Goal: Task Accomplishment & Management: Manage account settings

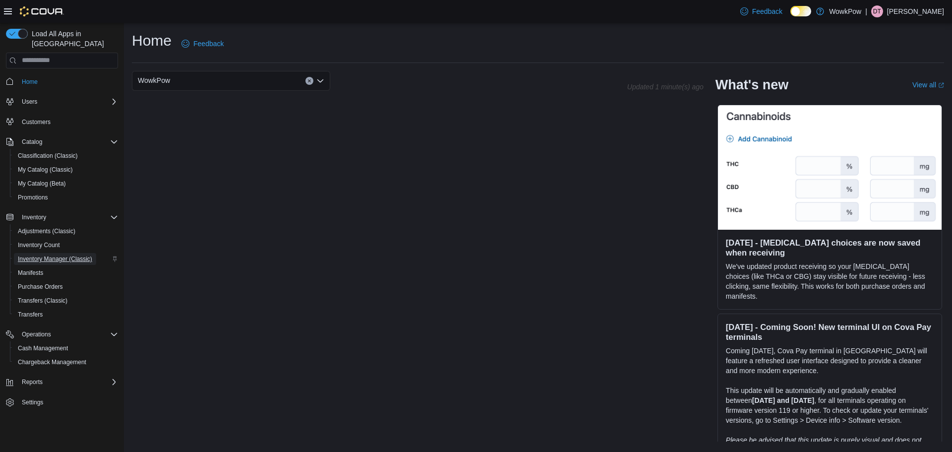
click at [52, 255] on span "Inventory Manager (Classic)" at bounding box center [55, 259] width 74 height 8
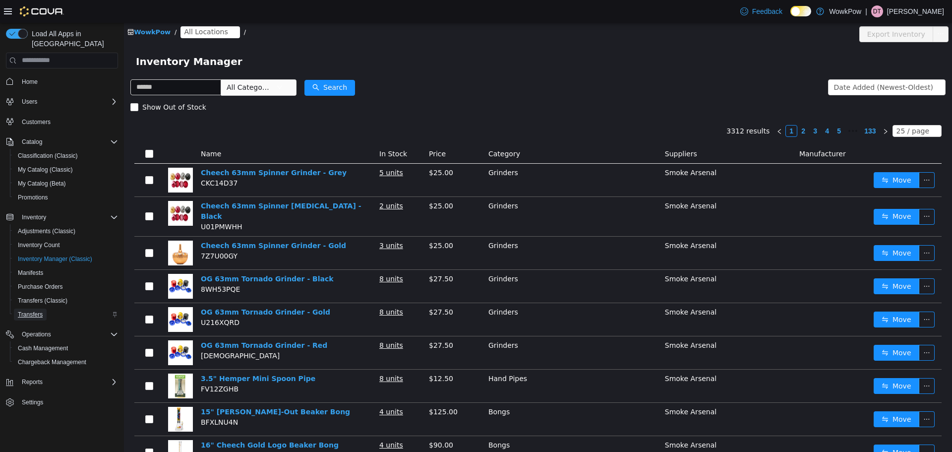
click at [38, 310] on span "Transfers" at bounding box center [30, 314] width 25 height 8
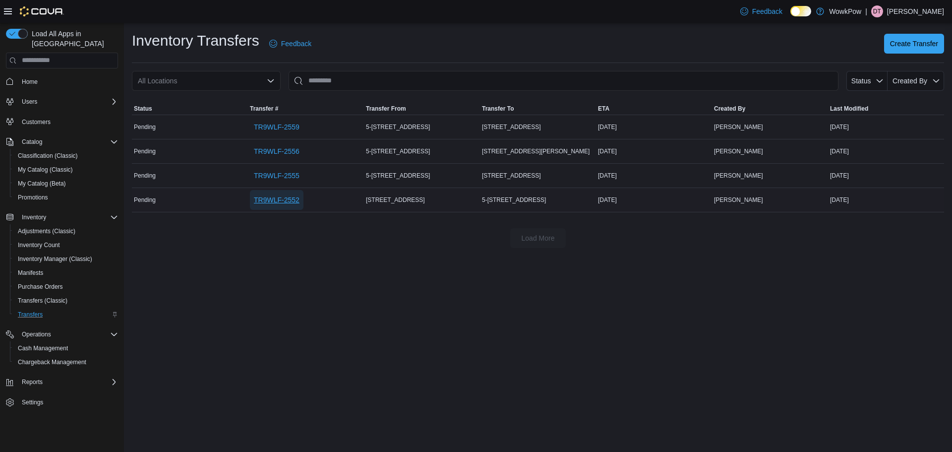
click at [274, 199] on span "TR9WLF-2552" at bounding box center [277, 200] width 46 height 10
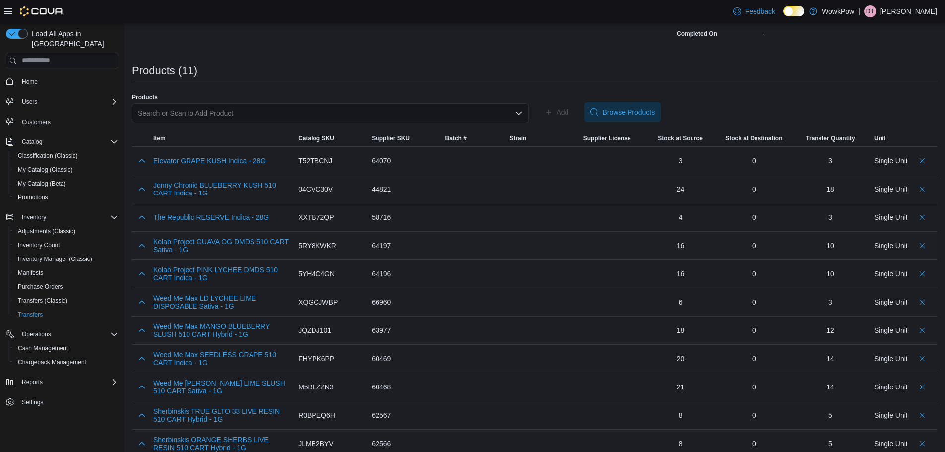
scroll to position [163, 0]
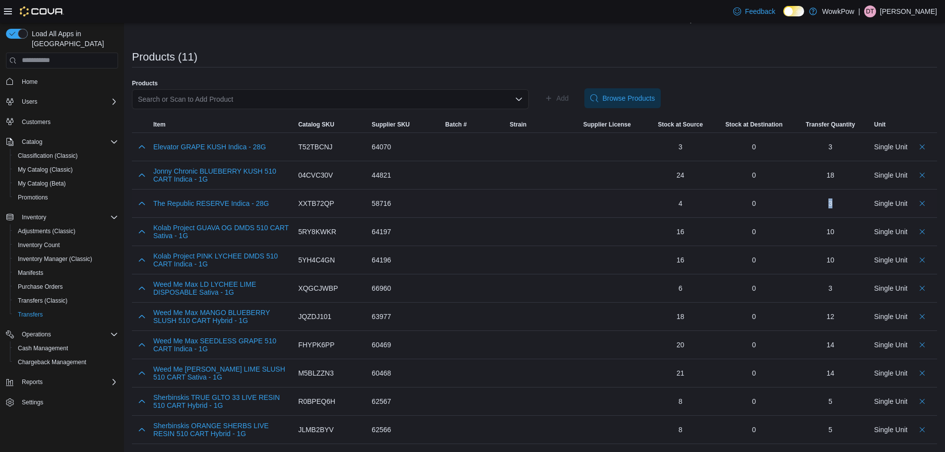
drag, startPoint x: 842, startPoint y: 206, endPoint x: 828, endPoint y: 204, distance: 14.0
click at [828, 204] on div "3" at bounding box center [829, 203] width 71 height 20
click at [845, 203] on div "3" at bounding box center [829, 203] width 71 height 20
click at [840, 202] on div "3" at bounding box center [829, 203] width 71 height 20
click at [858, 205] on div "3" at bounding box center [829, 203] width 71 height 20
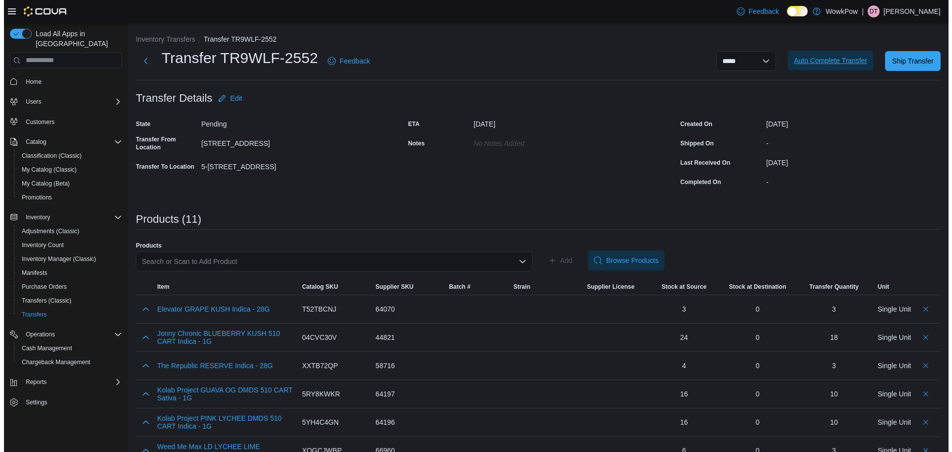
scroll to position [0, 0]
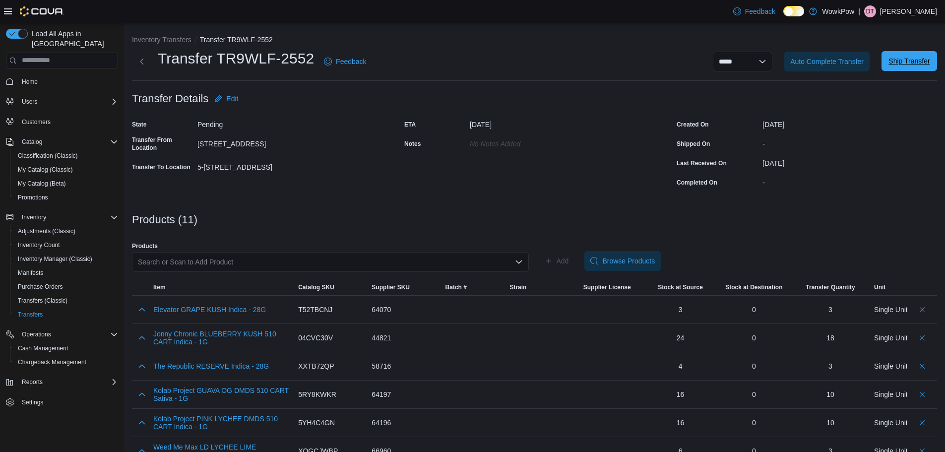
click at [911, 54] on span "Ship Transfer" at bounding box center [909, 61] width 44 height 20
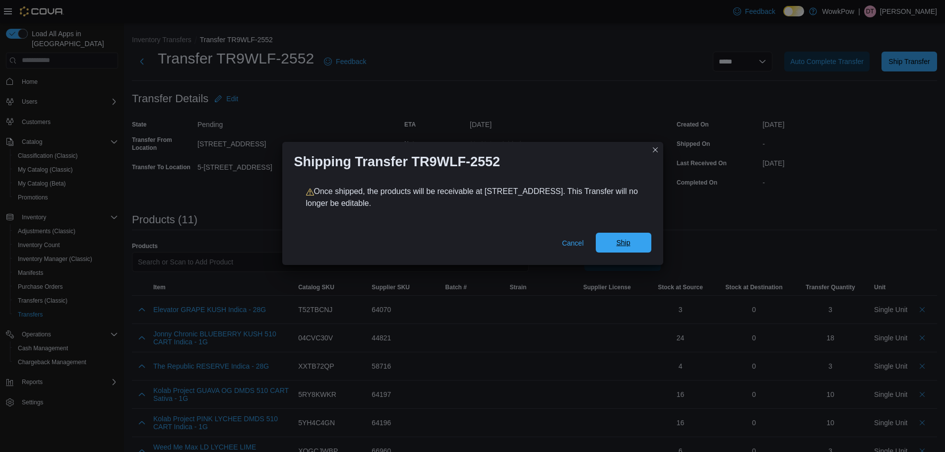
click at [618, 250] on span "Ship" at bounding box center [624, 243] width 44 height 20
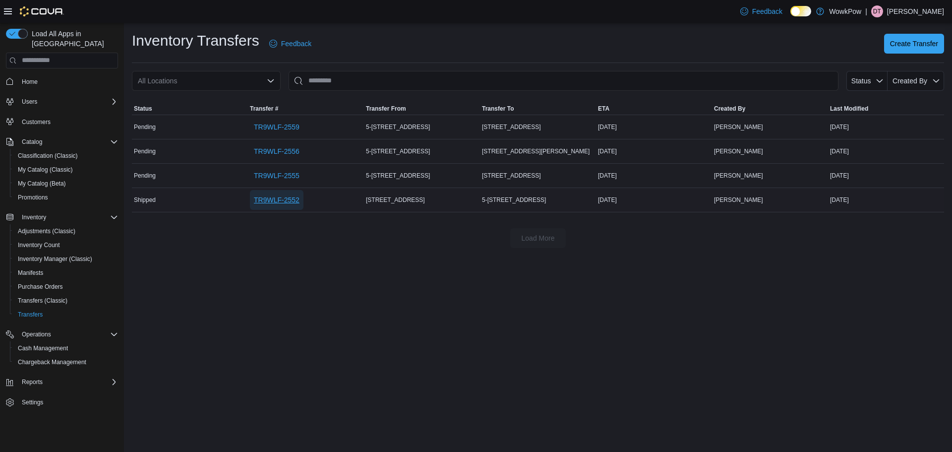
click at [267, 203] on span "TR9WLF-2552" at bounding box center [277, 200] width 46 height 10
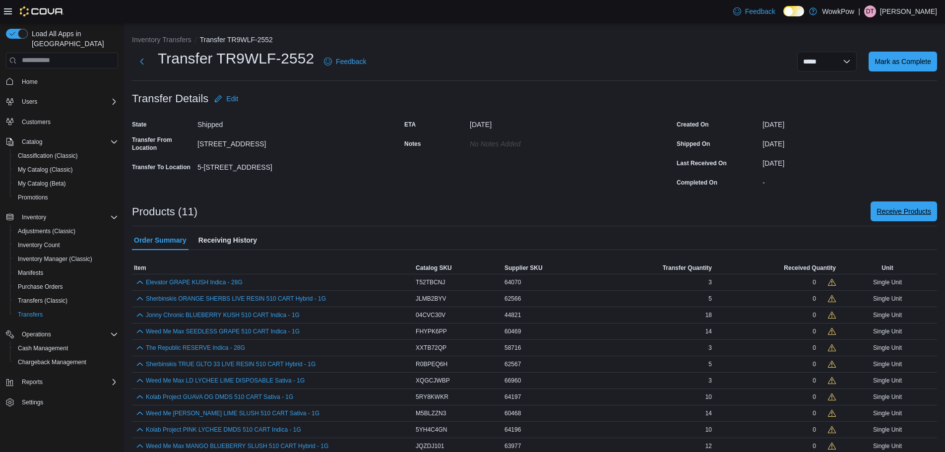
click at [911, 210] on span "Receive Products" at bounding box center [903, 211] width 55 height 10
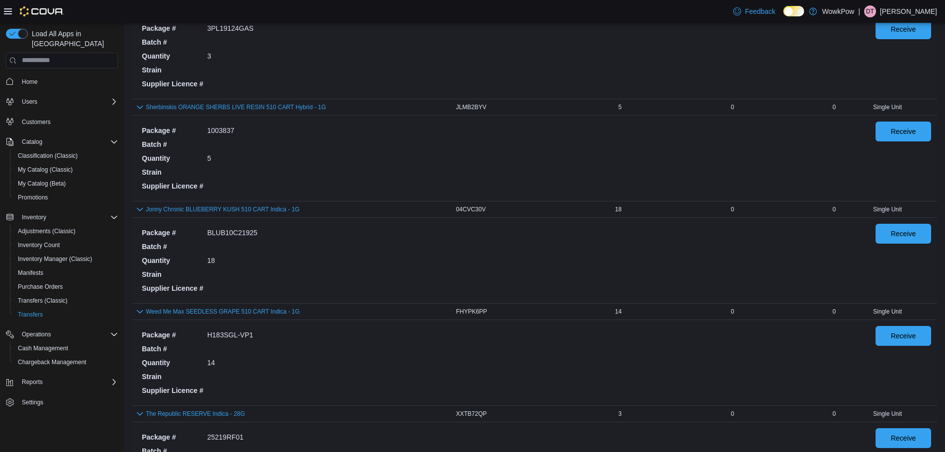
scroll to position [99, 0]
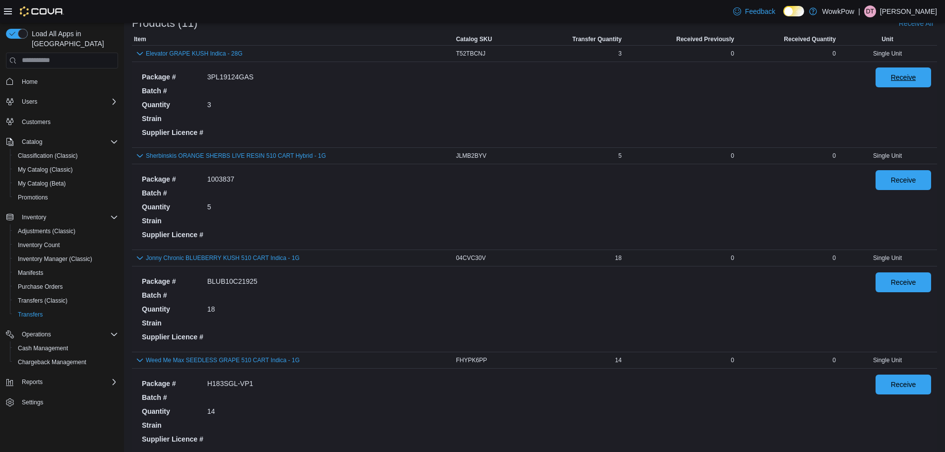
click at [894, 77] on span "Receive" at bounding box center [903, 77] width 44 height 20
click at [904, 176] on span "Receive" at bounding box center [903, 180] width 25 height 10
click at [913, 287] on span "Receive" at bounding box center [903, 282] width 25 height 10
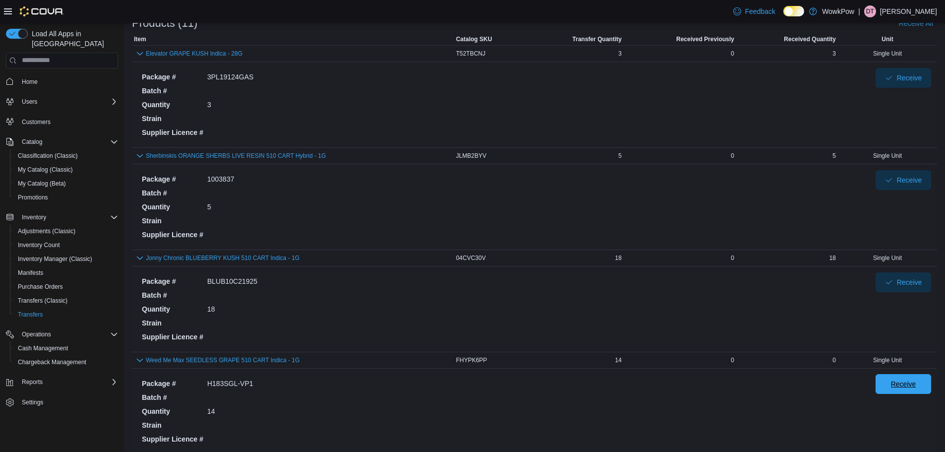
click at [896, 378] on span "Receive" at bounding box center [903, 384] width 44 height 20
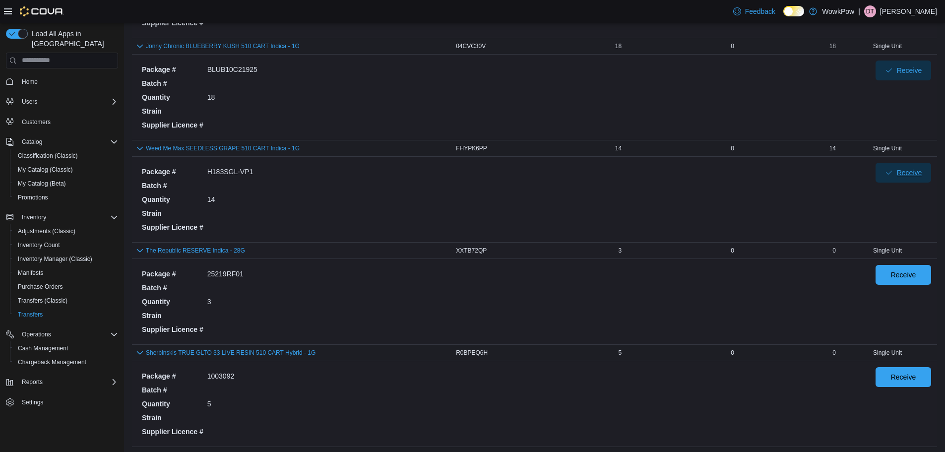
scroll to position [397, 0]
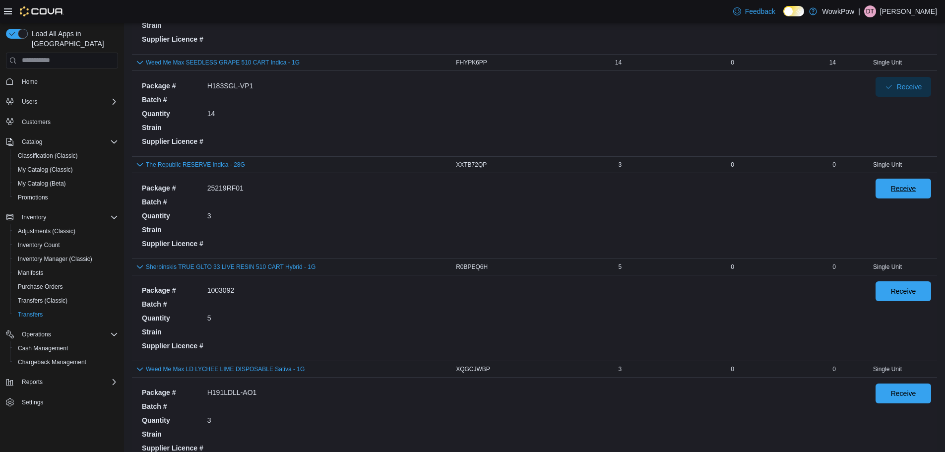
click at [901, 192] on span "Receive" at bounding box center [903, 188] width 25 height 10
click at [912, 293] on span "Receive" at bounding box center [903, 291] width 25 height 10
click at [900, 397] on span "Receive" at bounding box center [903, 393] width 25 height 10
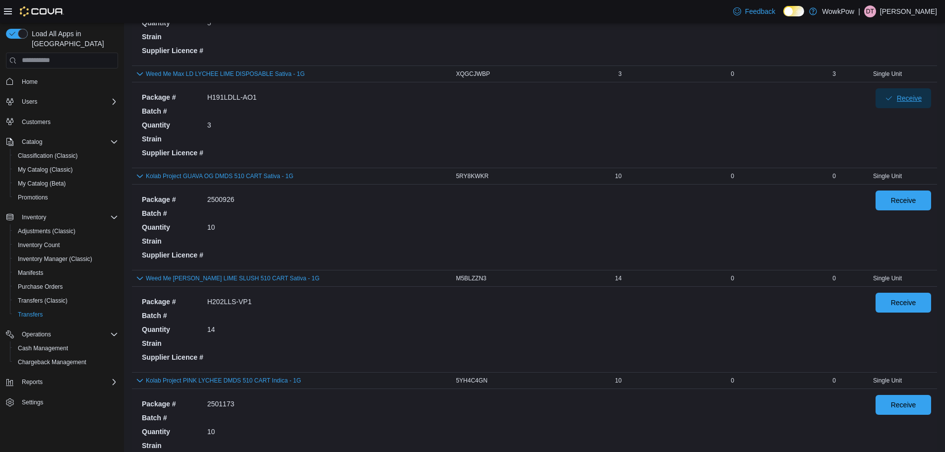
scroll to position [694, 0]
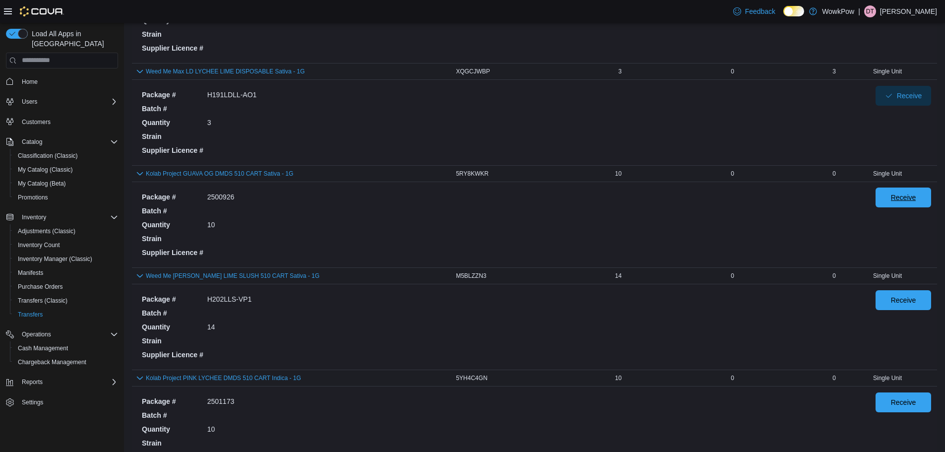
click at [908, 200] on span "Receive" at bounding box center [903, 197] width 25 height 10
click at [897, 304] on span "Receive" at bounding box center [903, 300] width 44 height 20
drag, startPoint x: 895, startPoint y: 403, endPoint x: 864, endPoint y: 337, distance: 73.0
click at [894, 403] on span "Receive" at bounding box center [903, 402] width 44 height 20
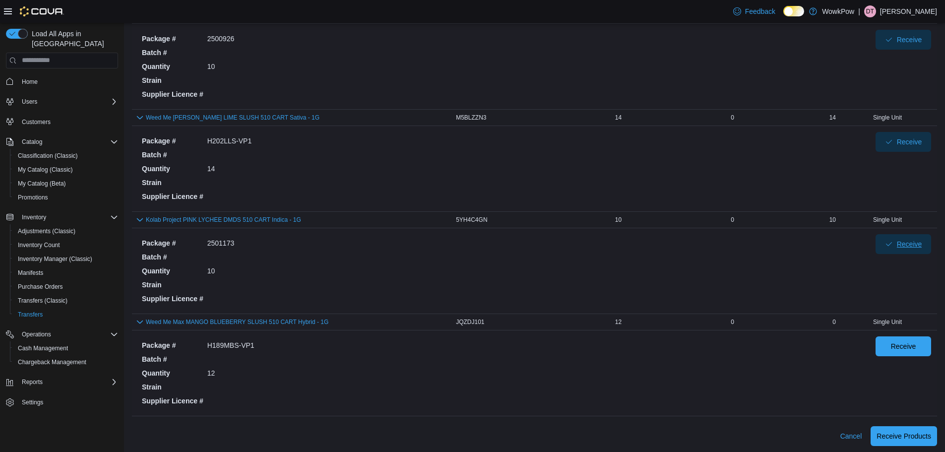
scroll to position [854, 0]
click at [915, 343] on span "Receive" at bounding box center [903, 344] width 25 height 10
click at [905, 426] on span "Receive Products" at bounding box center [903, 433] width 55 height 20
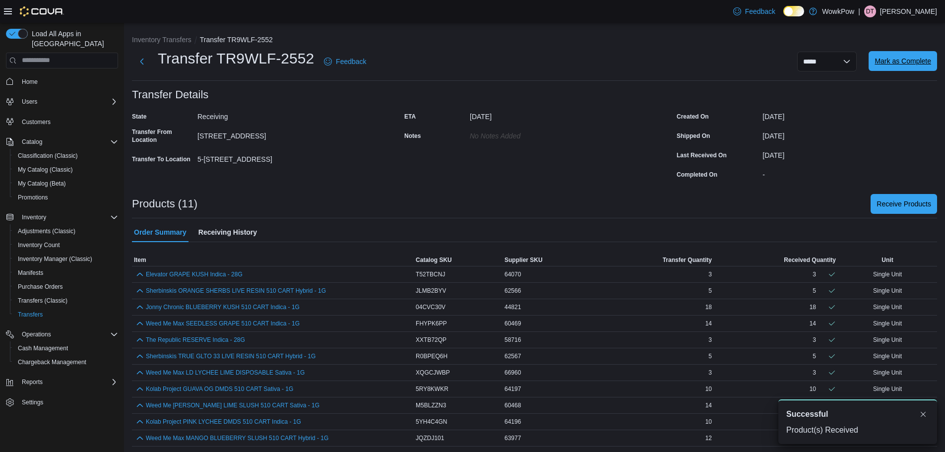
click at [911, 57] on span "Mark as Complete" at bounding box center [902, 61] width 57 height 10
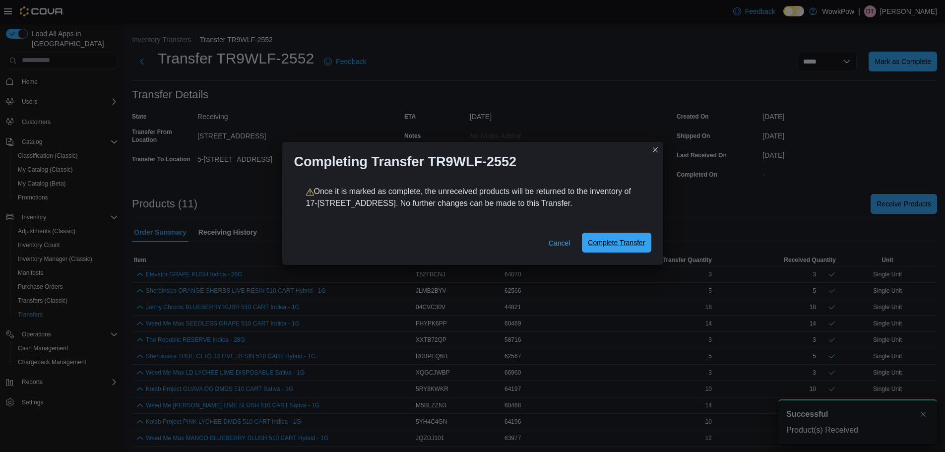
click at [618, 244] on span "Complete Transfer" at bounding box center [616, 243] width 57 height 10
